Goal: Information Seeking & Learning: Learn about a topic

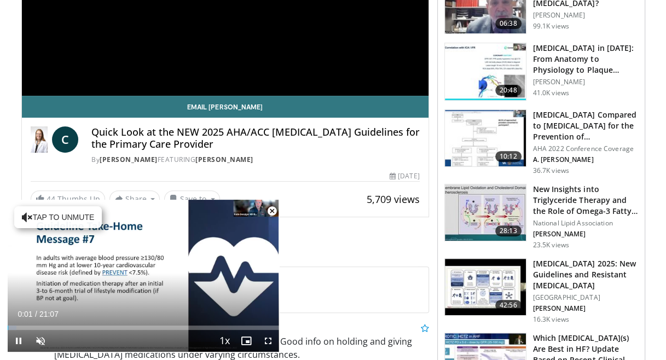
scroll to position [219, 0]
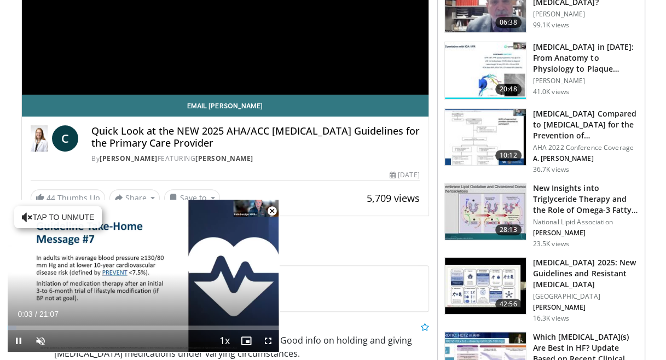
click at [272, 210] on span "Video Player" at bounding box center [272, 211] width 22 height 22
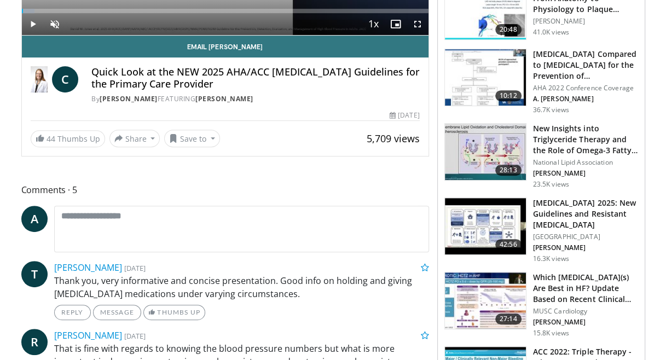
scroll to position [383, 0]
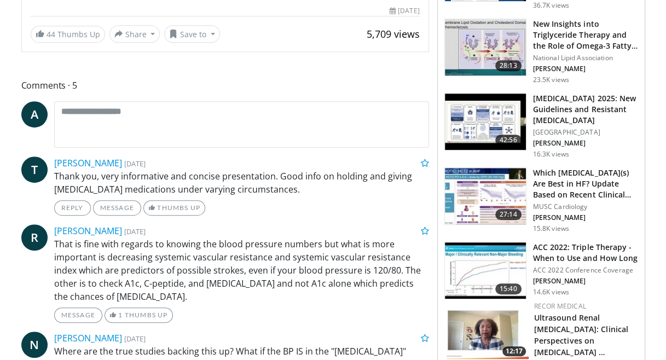
click at [264, 299] on p "That is fine with regards to knowing the blood pressure numbers but what is mor…" at bounding box center [241, 271] width 375 height 66
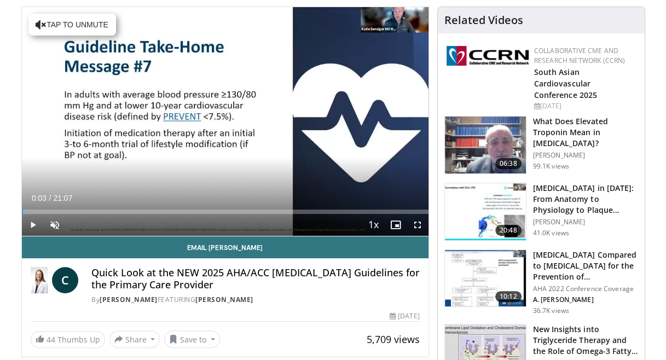
scroll to position [55, 0]
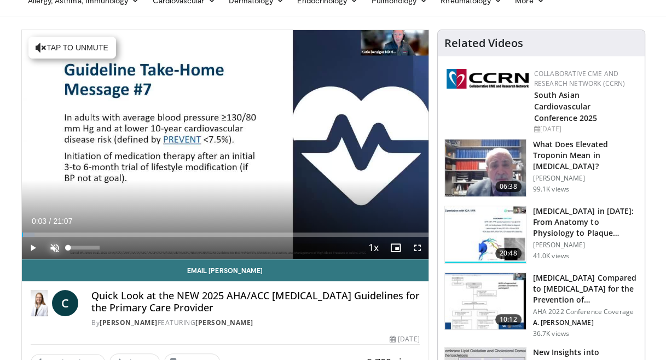
click at [51, 244] on span "Video Player" at bounding box center [55, 248] width 22 height 22
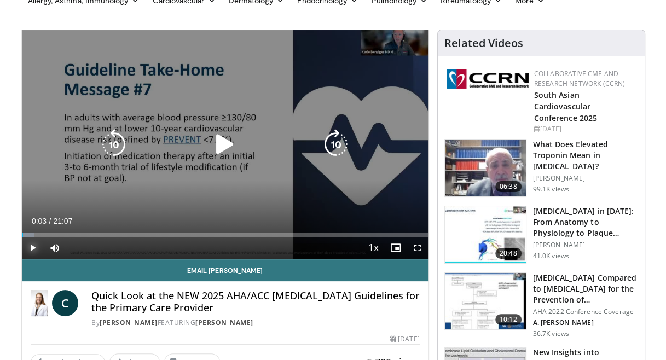
drag, startPoint x: 26, startPoint y: 249, endPoint x: 36, endPoint y: 250, distance: 10.4
click at [26, 249] on span "Video Player" at bounding box center [33, 248] width 22 height 22
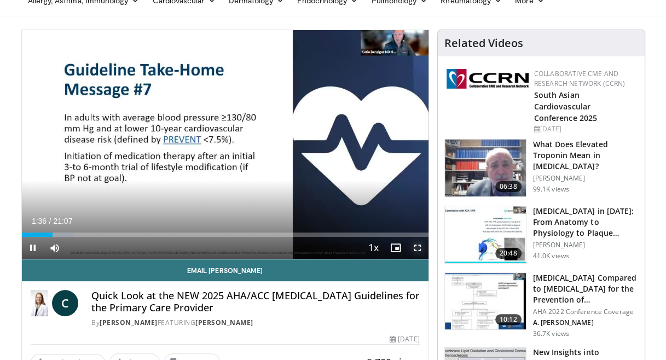
click at [416, 244] on span "Video Player" at bounding box center [418, 248] width 22 height 22
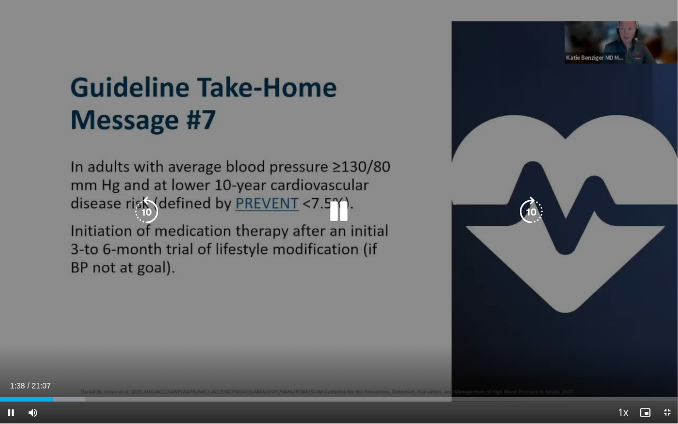
click at [203, 143] on div "10 seconds Tap to unmute" at bounding box center [339, 212] width 678 height 424
click at [265, 157] on div "10 seconds Tap to unmute" at bounding box center [339, 212] width 678 height 424
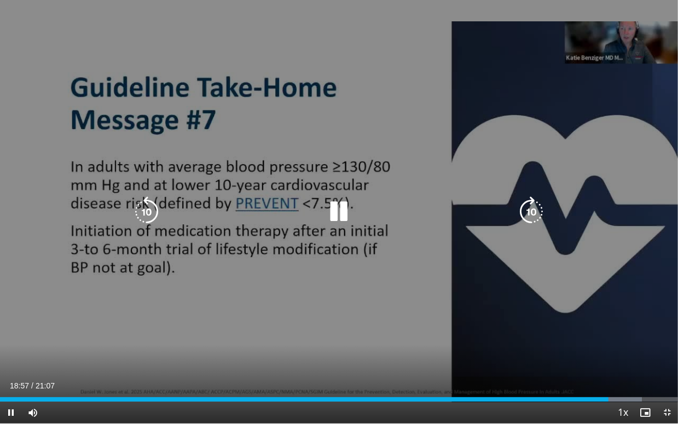
click at [423, 95] on div "10 seconds Tap to unmute" at bounding box center [339, 212] width 678 height 424
click at [341, 212] on icon "Video Player" at bounding box center [339, 212] width 31 height 31
